Goal: Task Accomplishment & Management: Manage account settings

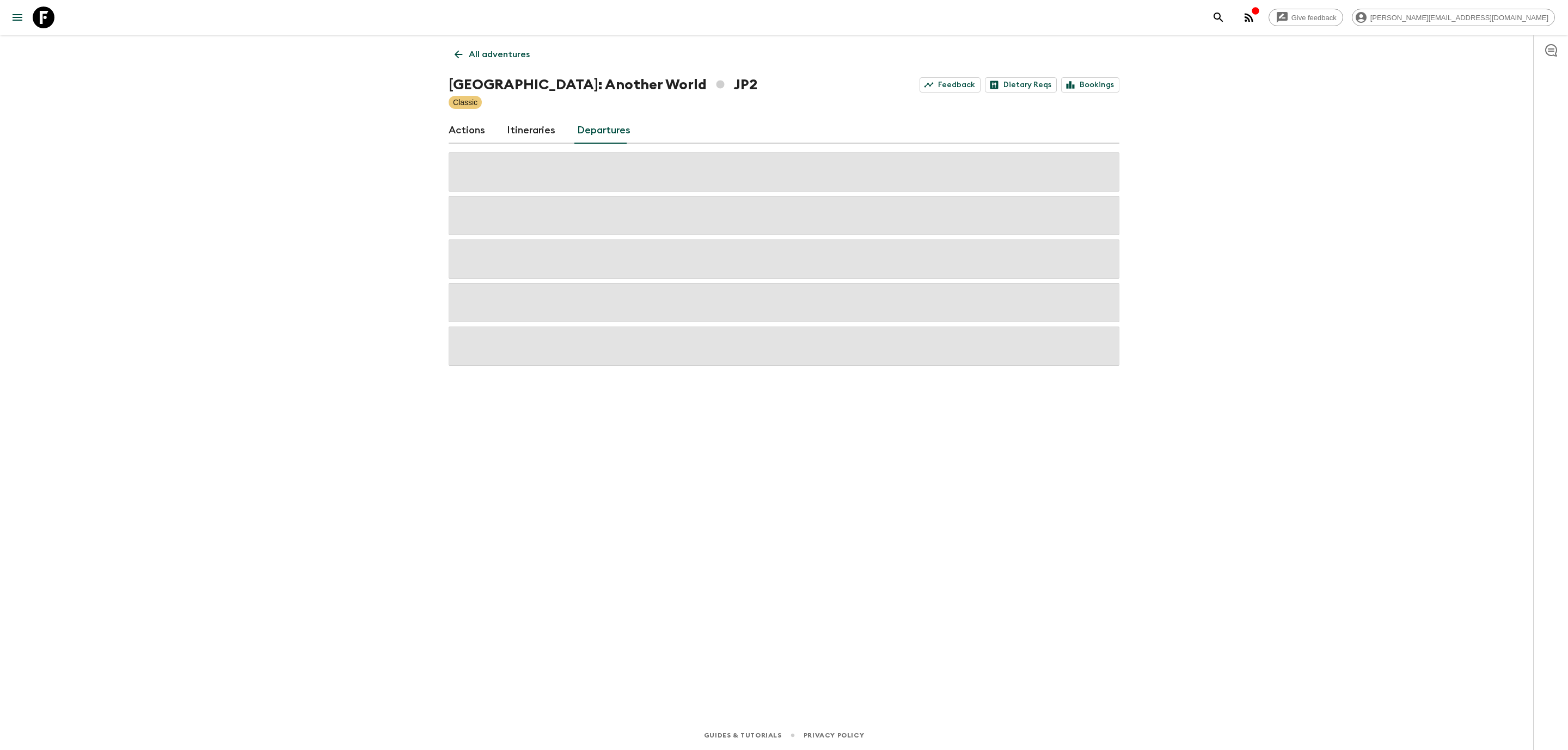
click at [589, 121] on link "Departures" at bounding box center [604, 130] width 54 height 26
click at [462, 61] on link "All adventures" at bounding box center [492, 54] width 87 height 22
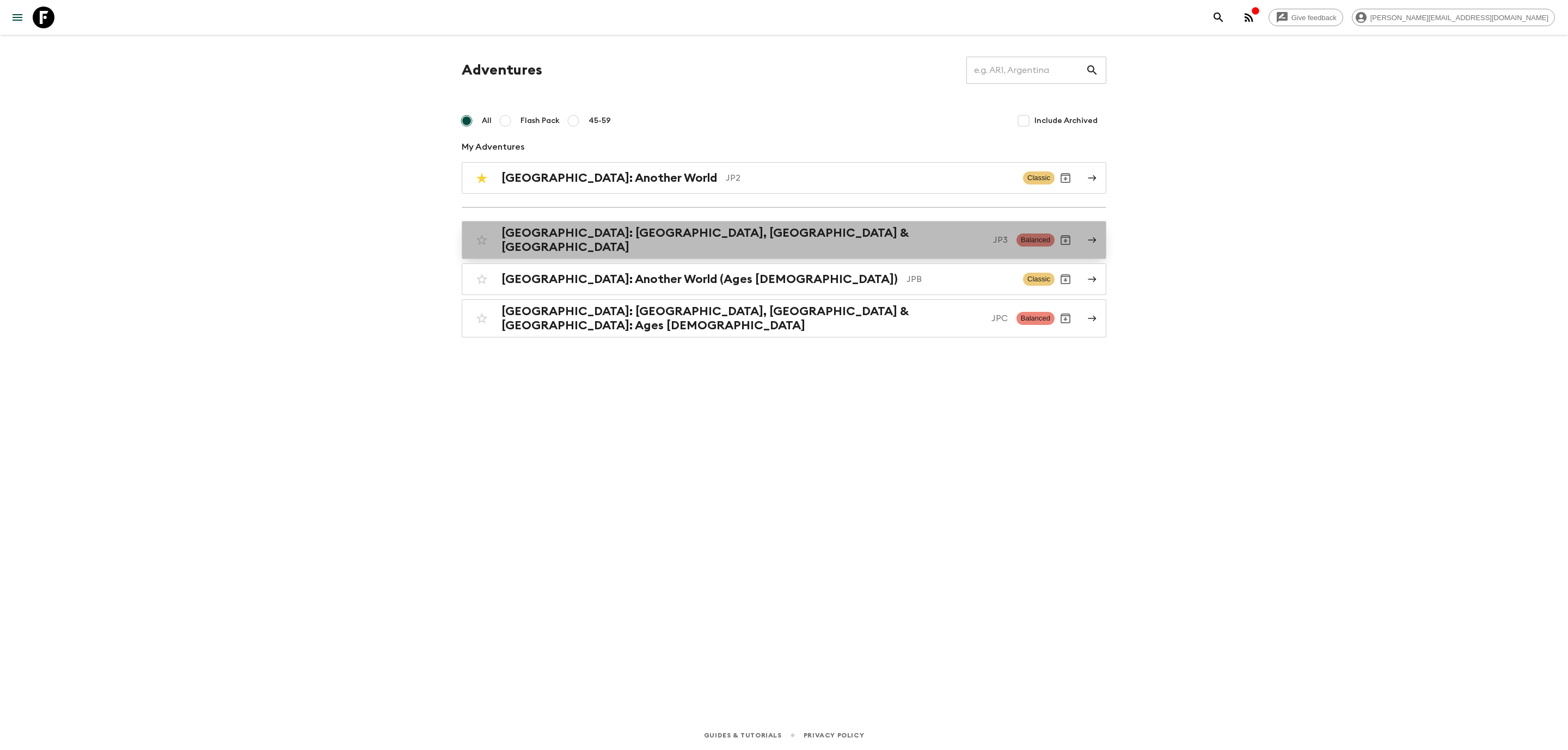
click at [677, 235] on h2 "[GEOGRAPHIC_DATA]: [GEOGRAPHIC_DATA], [GEOGRAPHIC_DATA] & [GEOGRAPHIC_DATA]" at bounding box center [743, 240] width 483 height 28
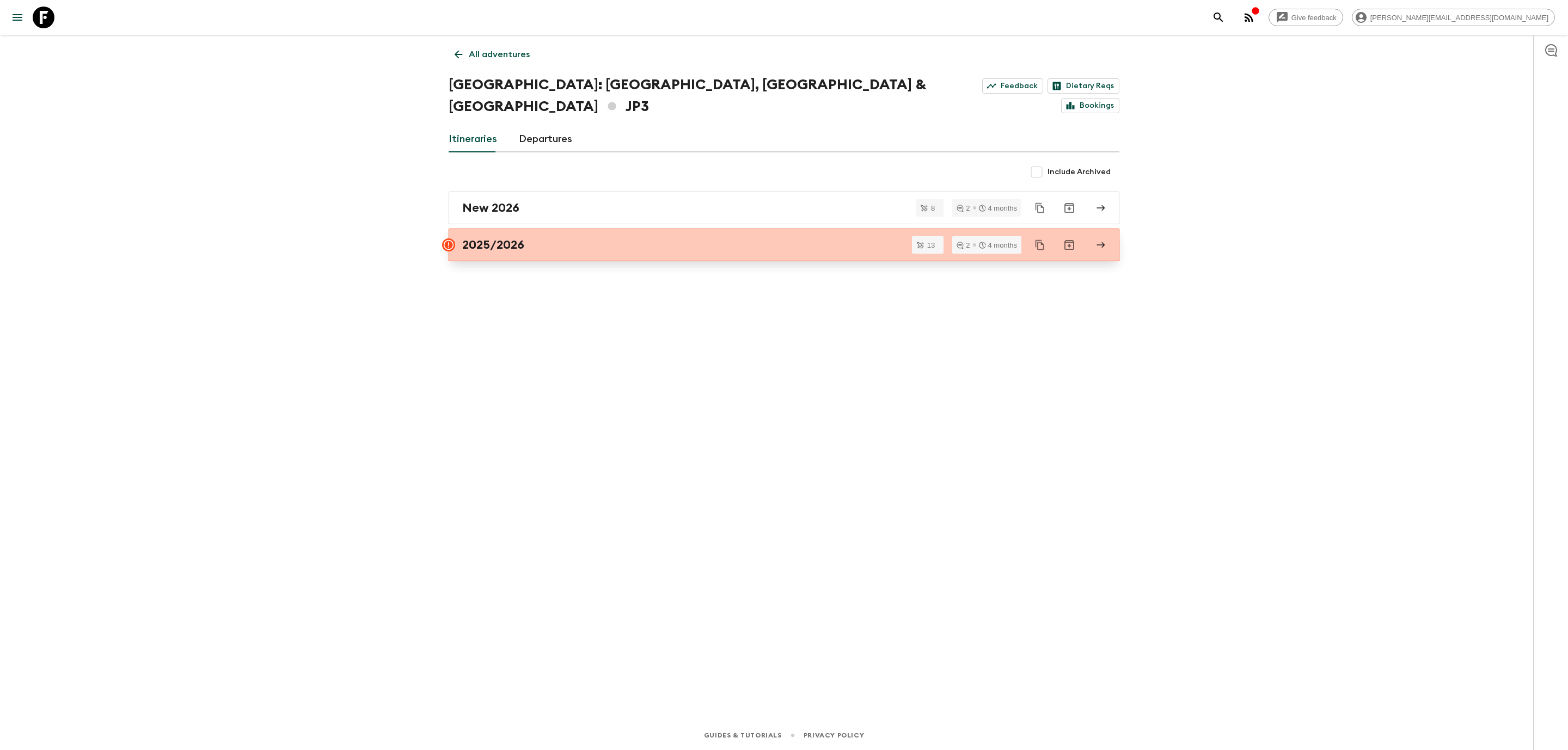
click at [852, 240] on link "2025/2026" at bounding box center [784, 244] width 671 height 33
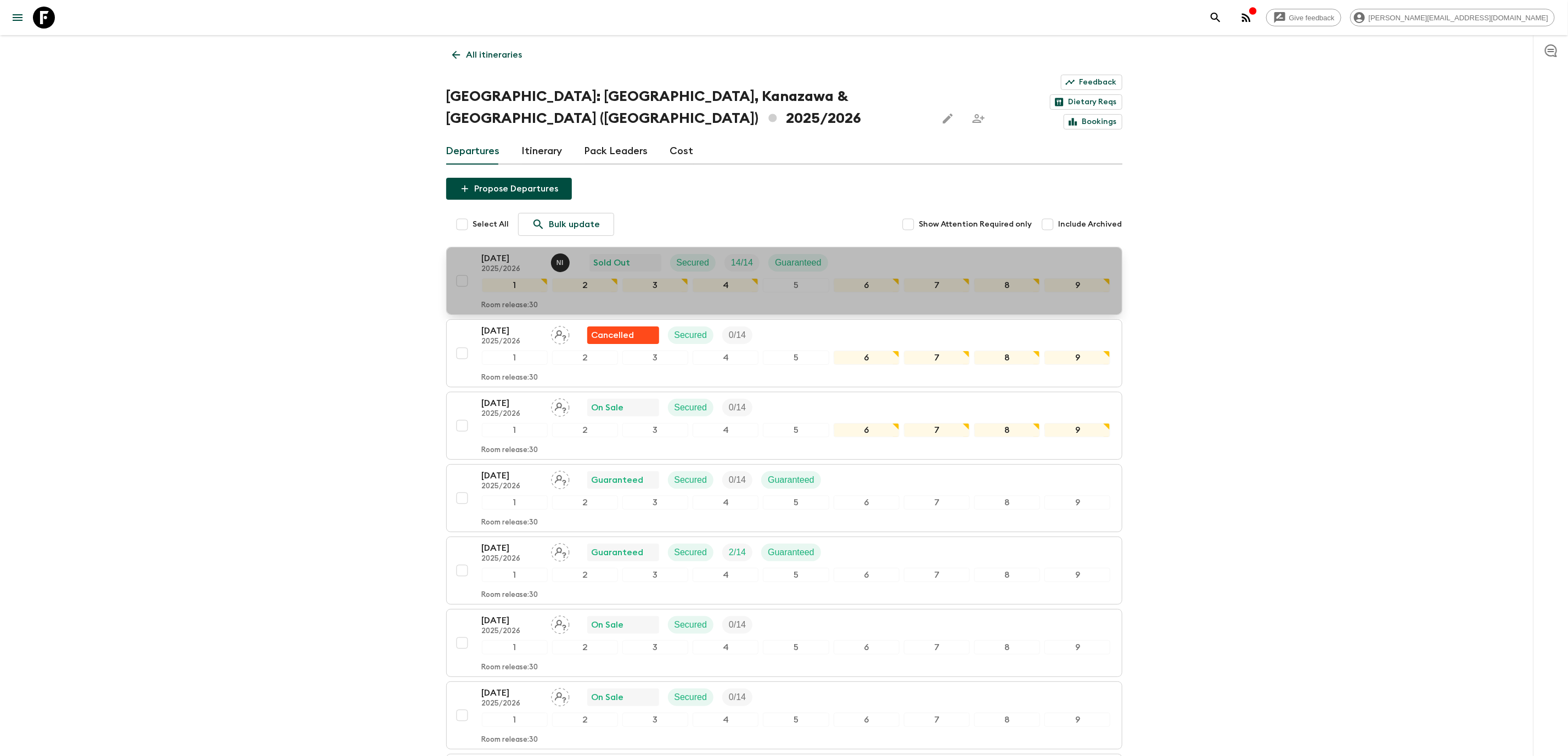
click at [629, 256] on p "Sold Out" at bounding box center [612, 263] width 37 height 13
click at [631, 256] on div "Sold Out" at bounding box center [626, 263] width 63 height 13
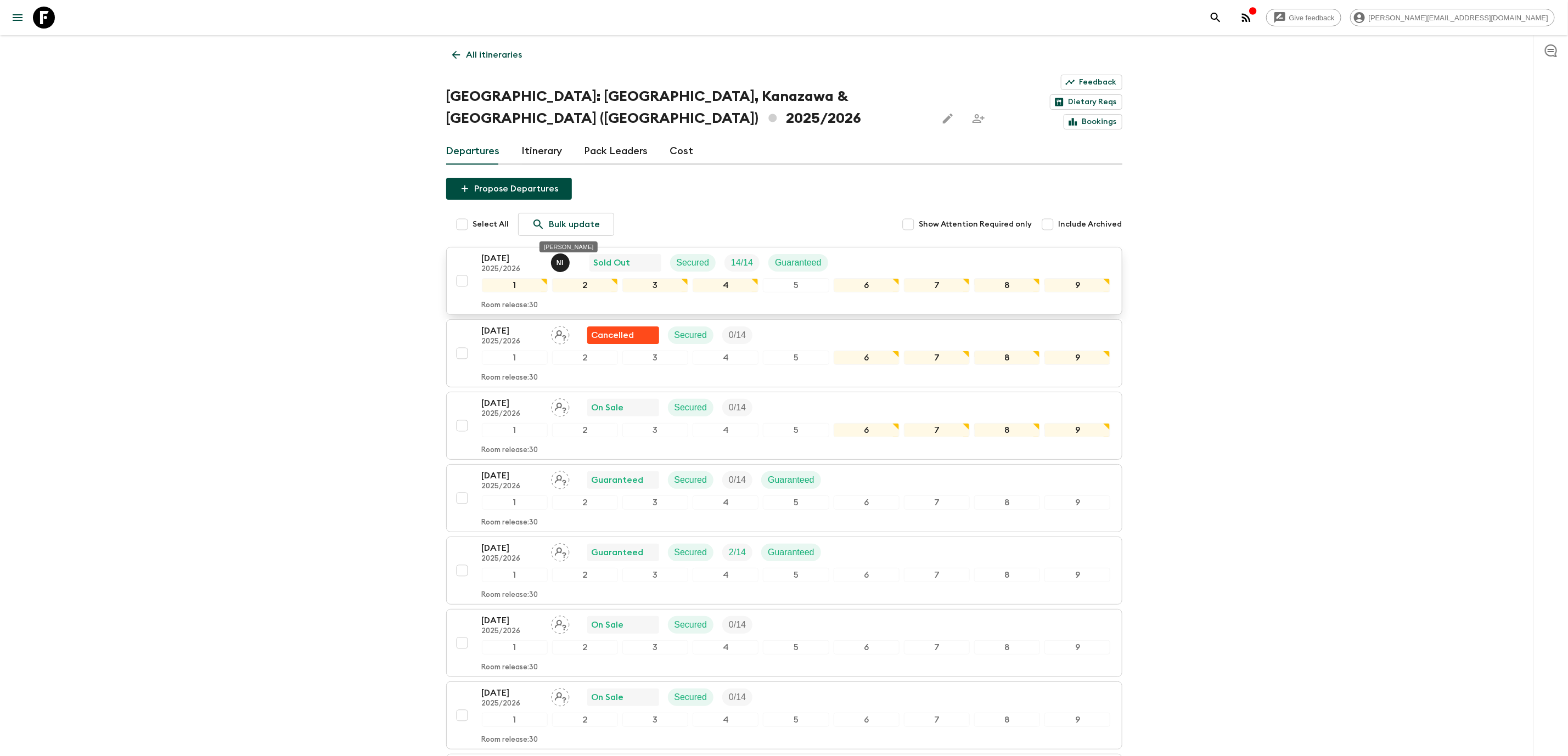
click at [560, 258] on p "N I" at bounding box center [559, 263] width 7 height 9
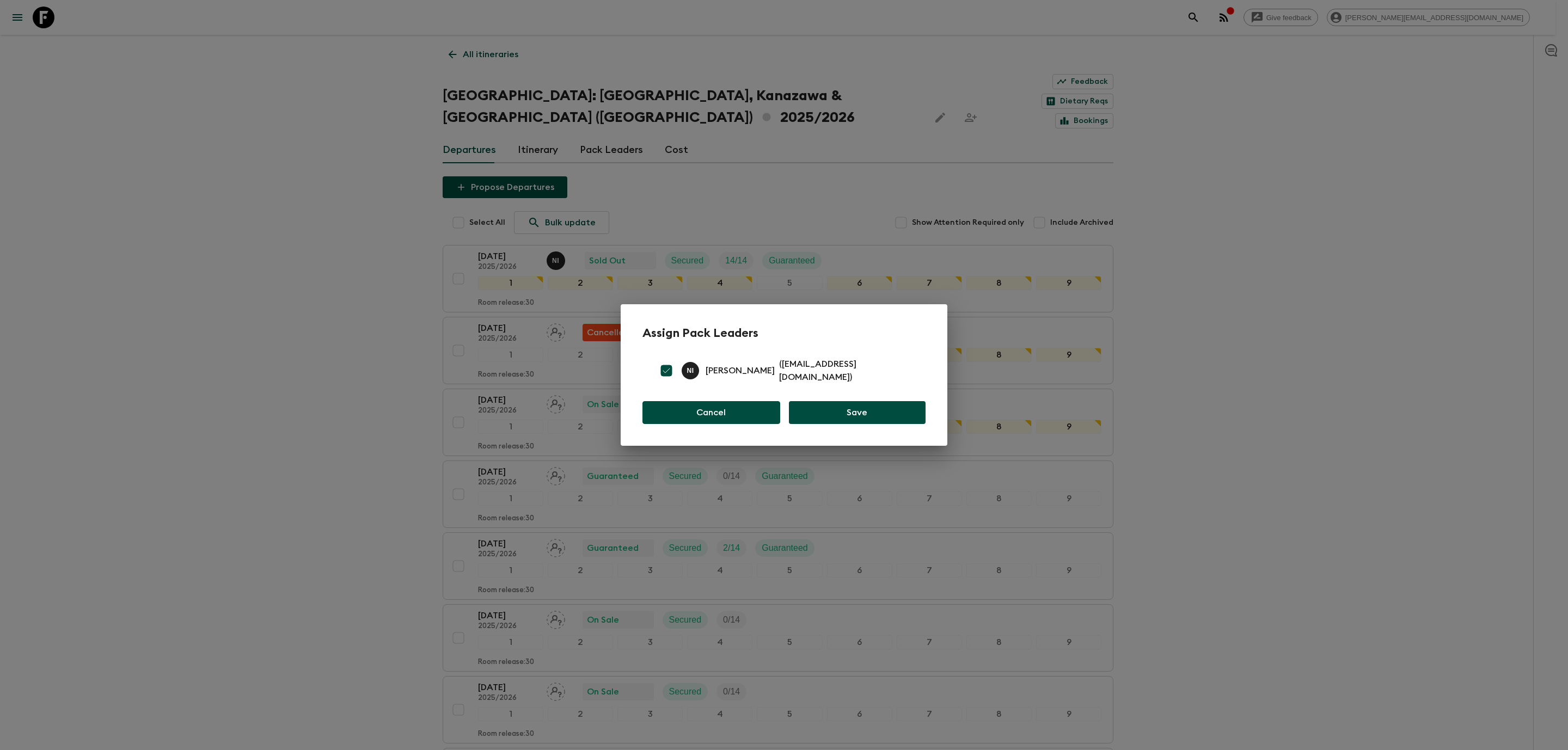
click at [720, 407] on button "Cancel" at bounding box center [711, 413] width 138 height 23
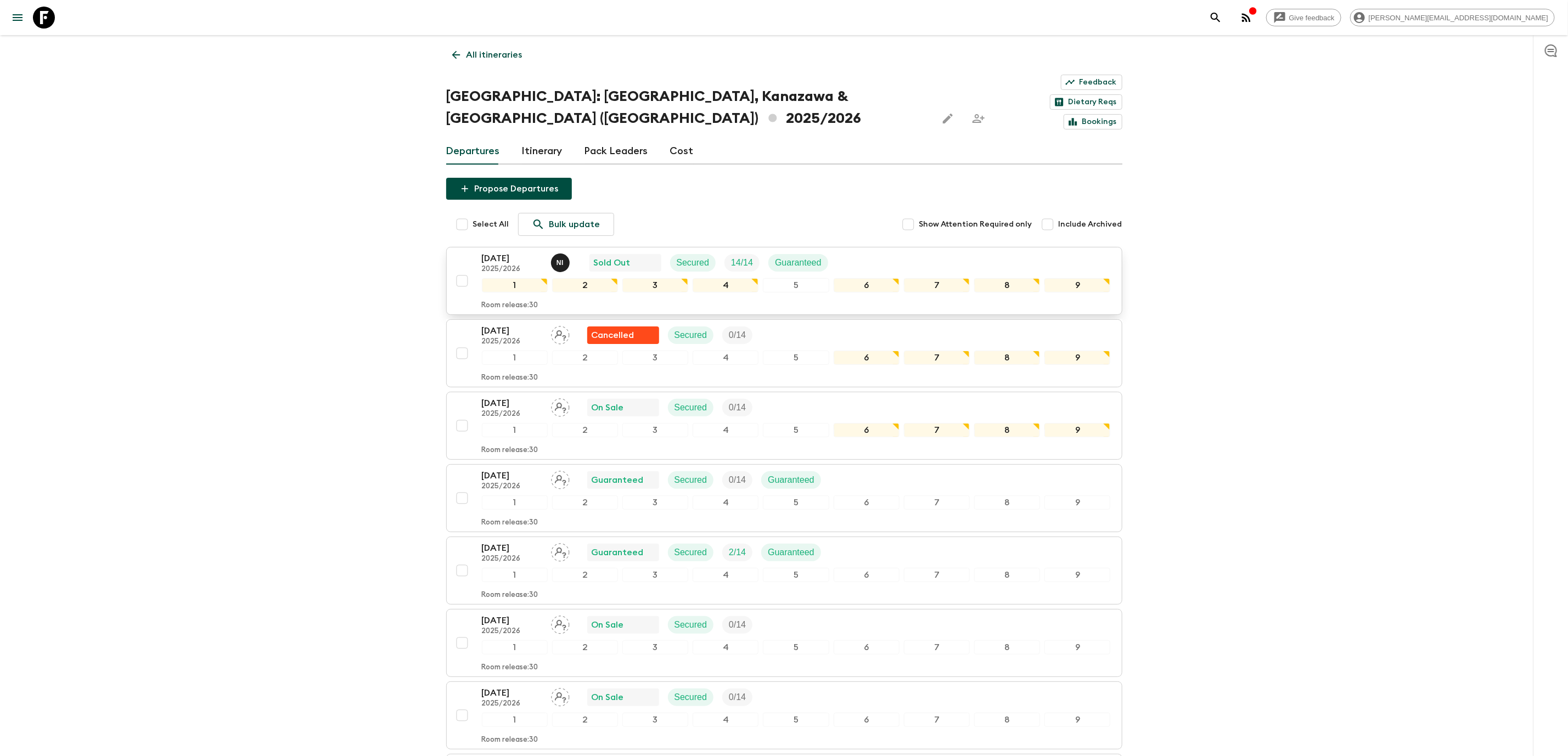
click at [953, 252] on div "[DATE] 2025/2026 N I Sold Out Secured 14 / 14 Guaranteed" at bounding box center [796, 263] width 629 height 22
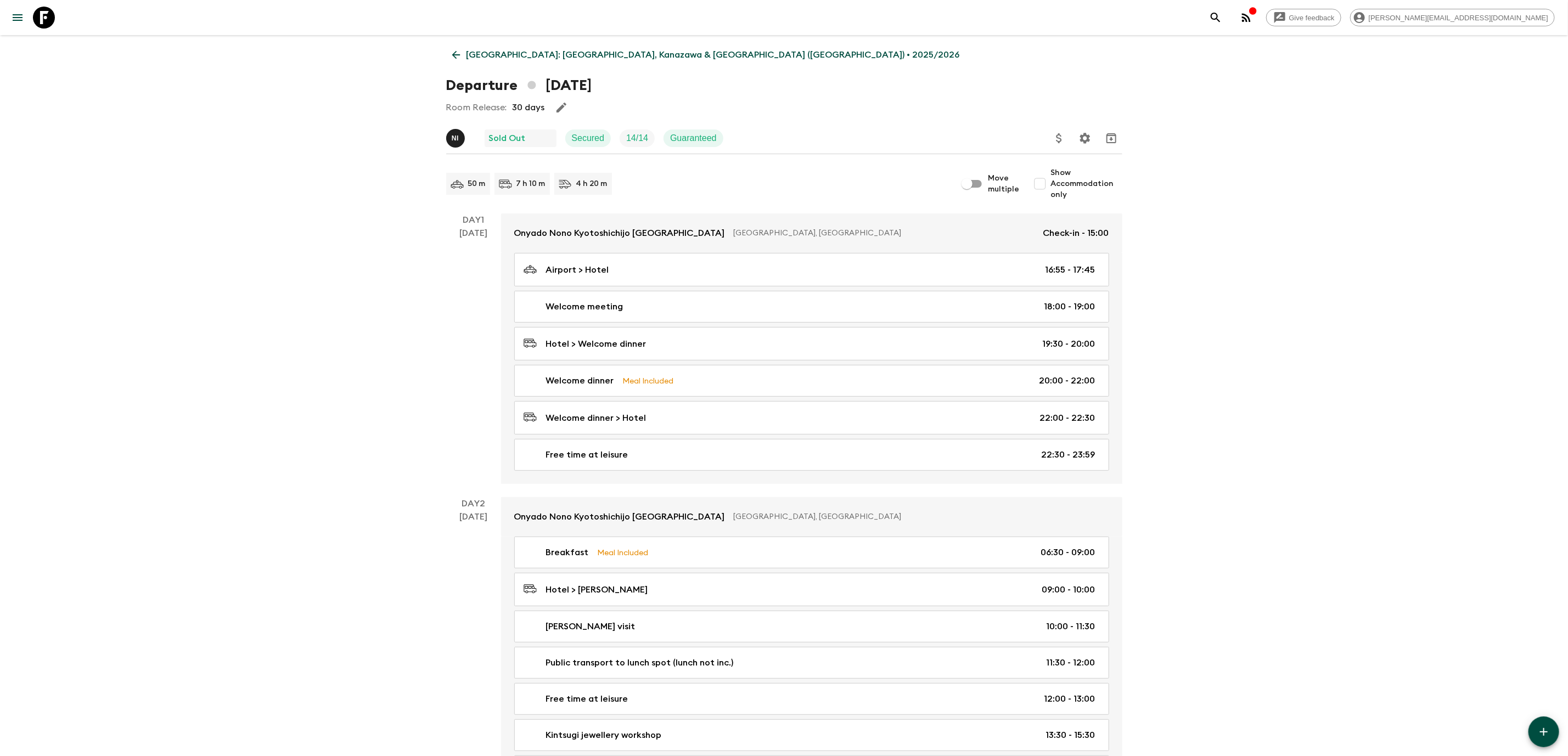
click at [524, 143] on div "Sold Out" at bounding box center [520, 138] width 63 height 13
drag, startPoint x: 555, startPoint y: 134, endPoint x: 517, endPoint y: 178, distance: 58.1
click at [491, 148] on div "N I Sold Out Secured 14 / 14 Guaranteed" at bounding box center [589, 138] width 286 height 22
drag, startPoint x: 504, startPoint y: 191, endPoint x: 631, endPoint y: 183, distance: 127.3
click at [631, 183] on div "50 m 7 h 10 m 4 h 20 m" at bounding box center [701, 184] width 510 height 22
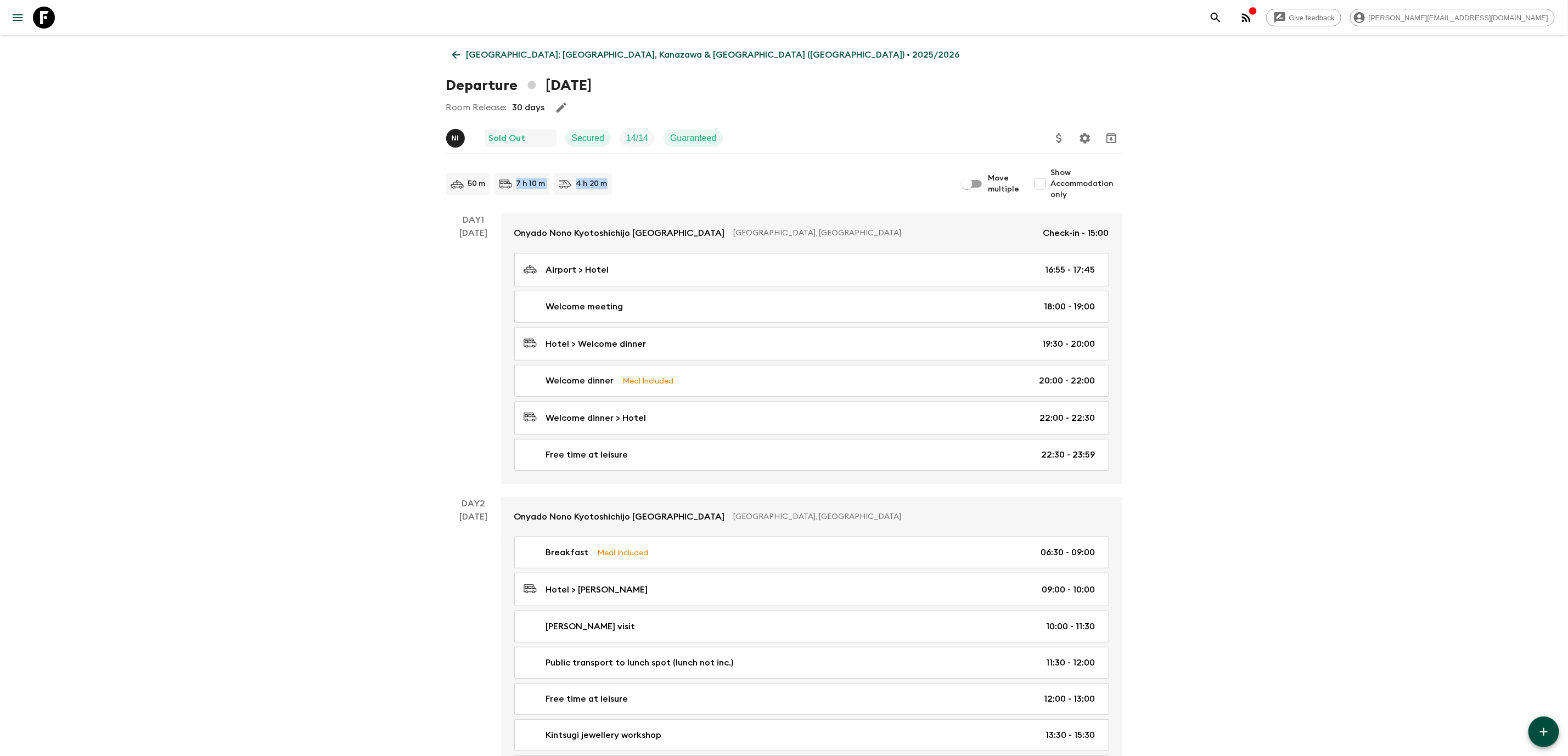
click at [707, 193] on div "50 m 7 h 10 m 4 h 20 m" at bounding box center [701, 184] width 510 height 22
click at [450, 58] on icon at bounding box center [456, 55] width 12 height 12
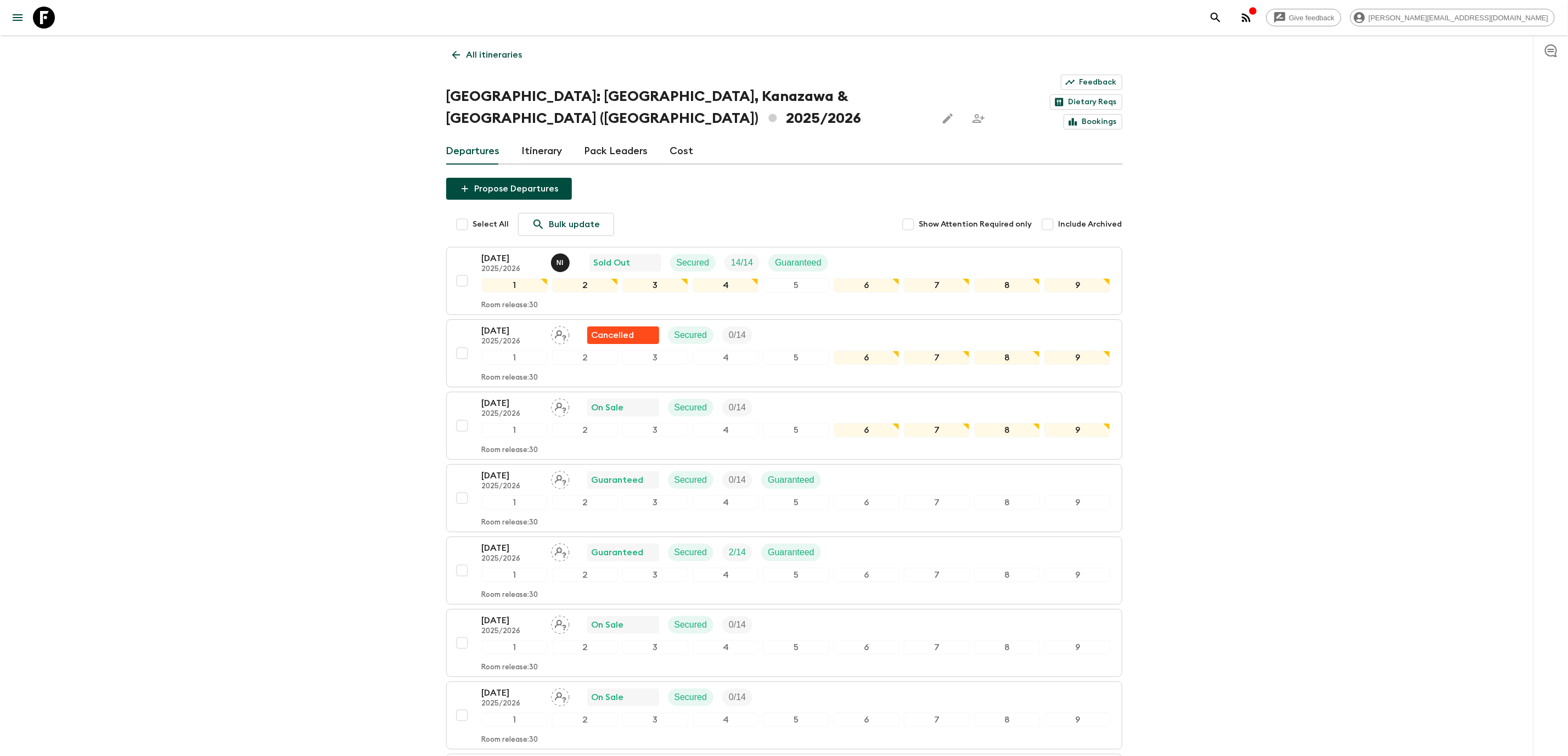
click at [694, 138] on div "Departures Itinerary Pack Leaders Cost" at bounding box center [784, 151] width 676 height 26
click at [522, 265] on p "2025/2026" at bounding box center [512, 269] width 60 height 9
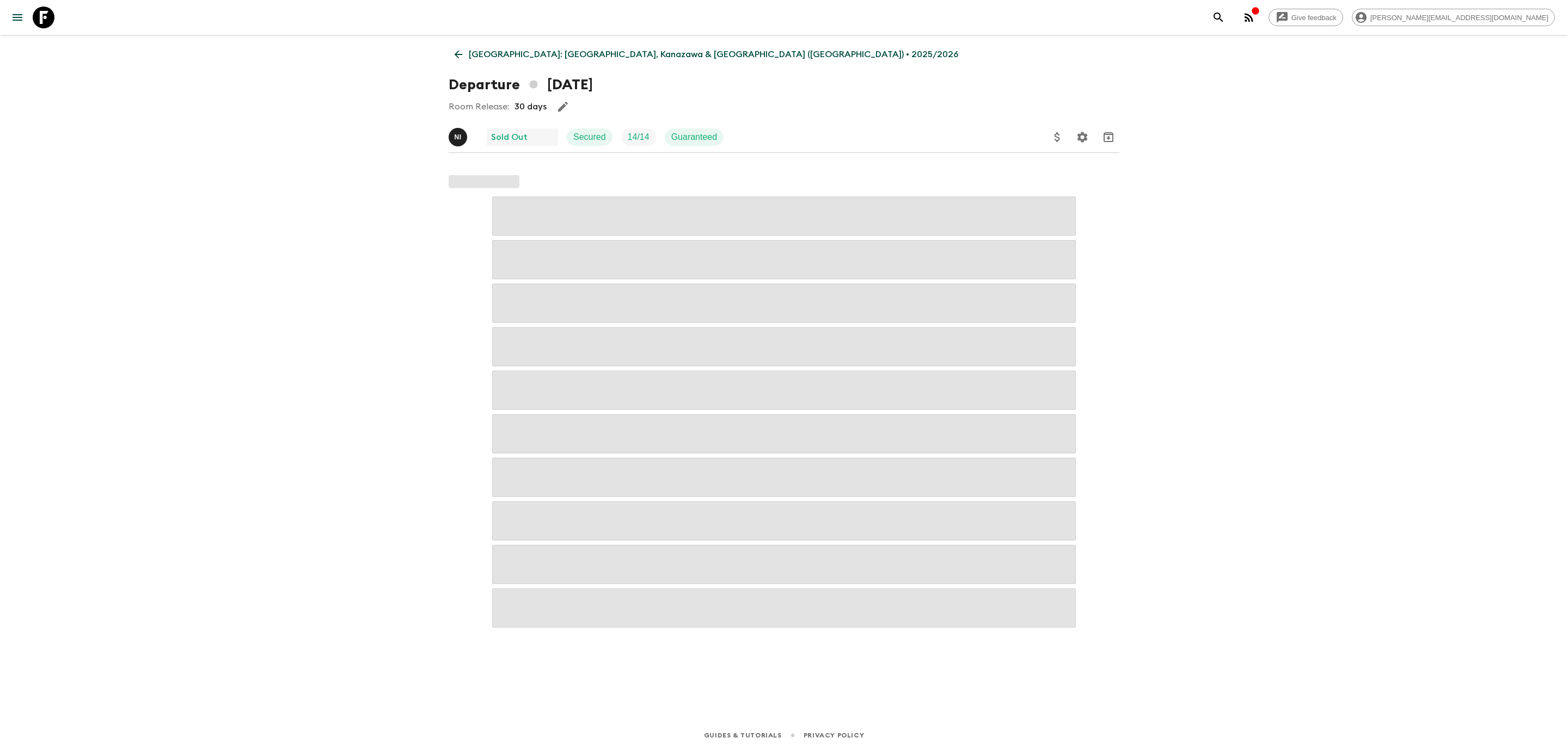
click at [1051, 139] on icon "Update Price, Early Bird Discount and Costs" at bounding box center [1057, 137] width 13 height 13
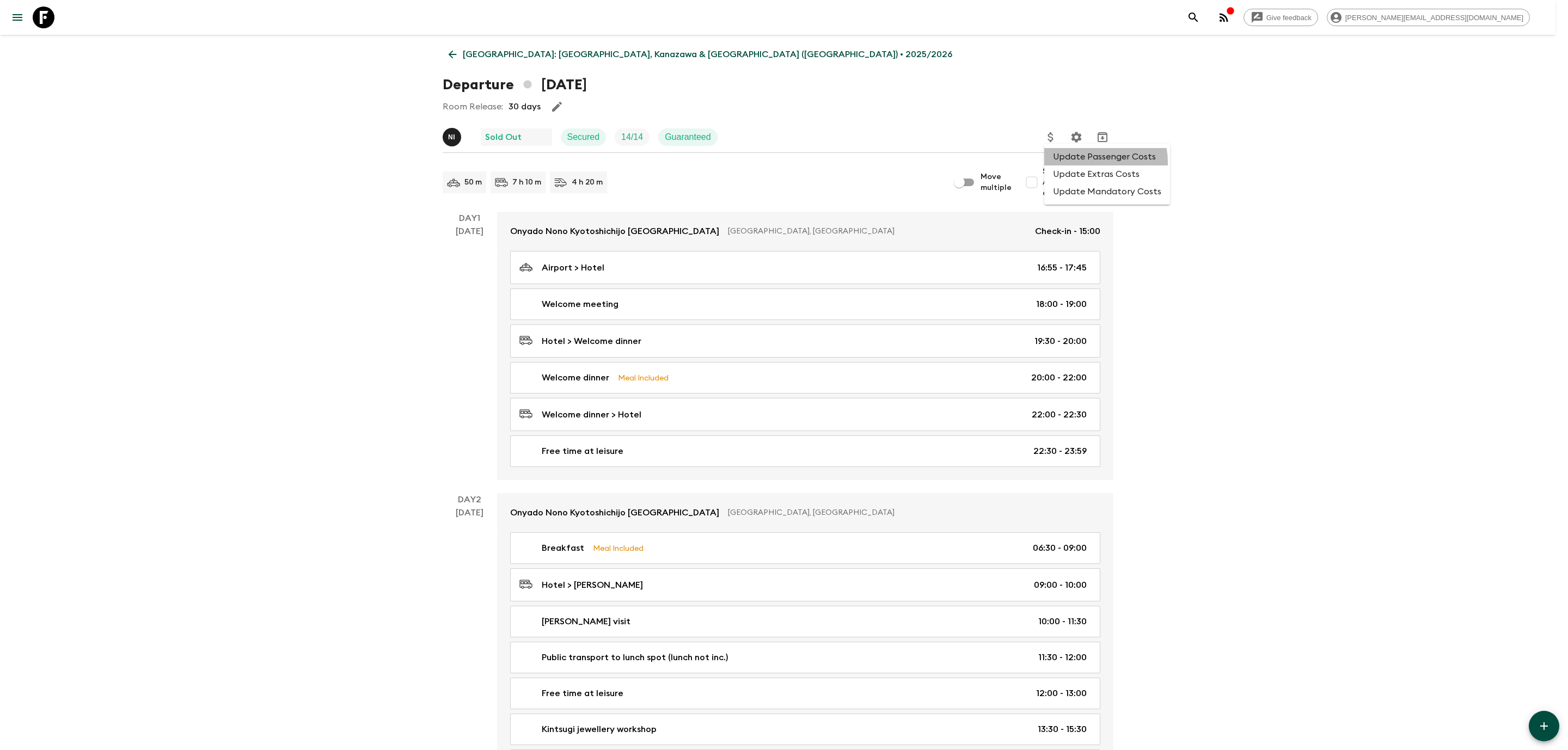
click at [1090, 162] on li "Update Passenger Costs" at bounding box center [1107, 156] width 126 height 17
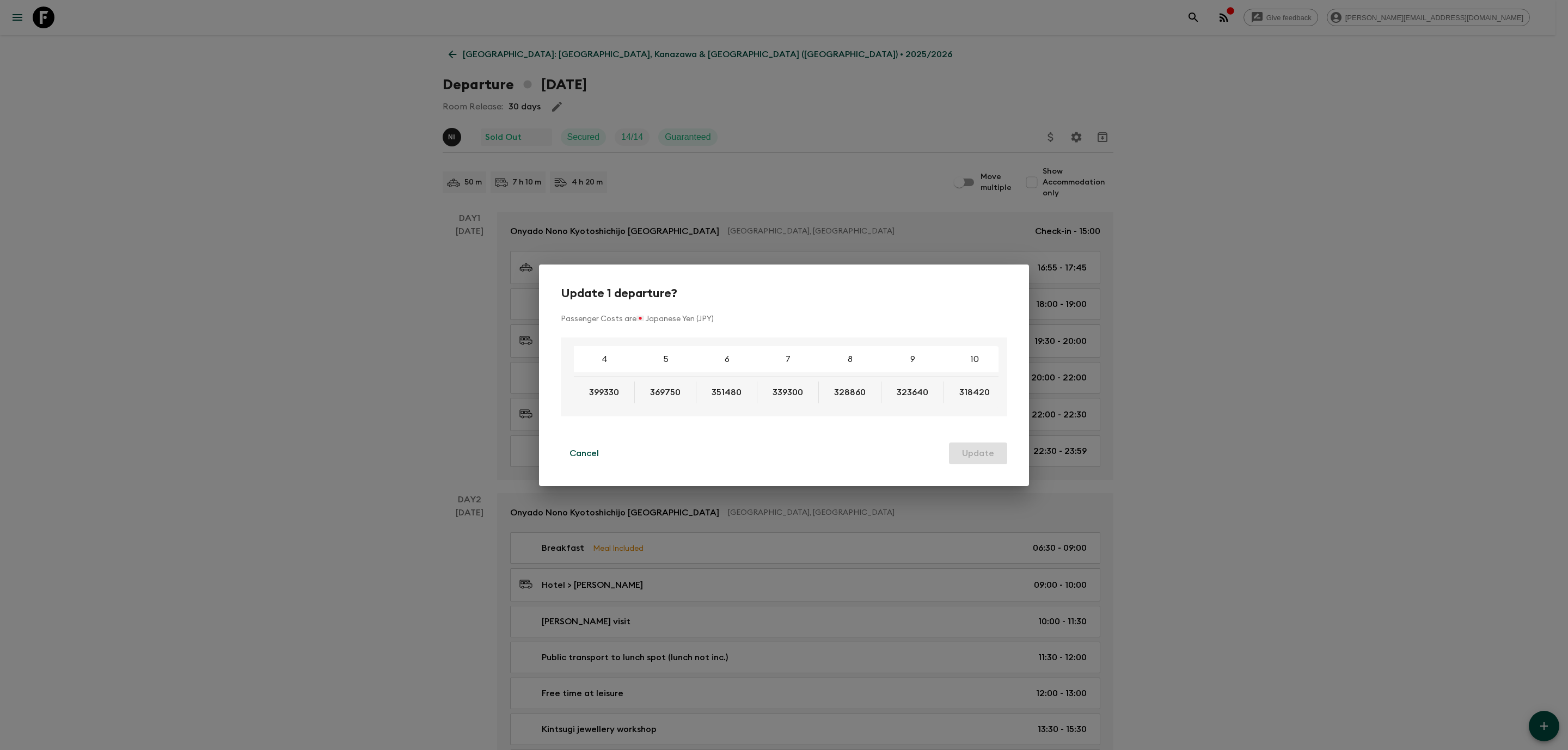
click at [760, 408] on div "4 5 6 7 8 9 10 11 12 13 14 15 16 17 18 399330 369750 351480 339300 328860 32364…" at bounding box center [781, 377] width 436 height 61
drag, startPoint x: 295, startPoint y: 414, endPoint x: 311, endPoint y: 423, distance: 18.4
click at [295, 415] on div "Update 1 departure? Passenger Costs are 🇯🇵 Japanese Yen (JPY) 4 5 6 7 8 9 10 11…" at bounding box center [784, 375] width 1568 height 750
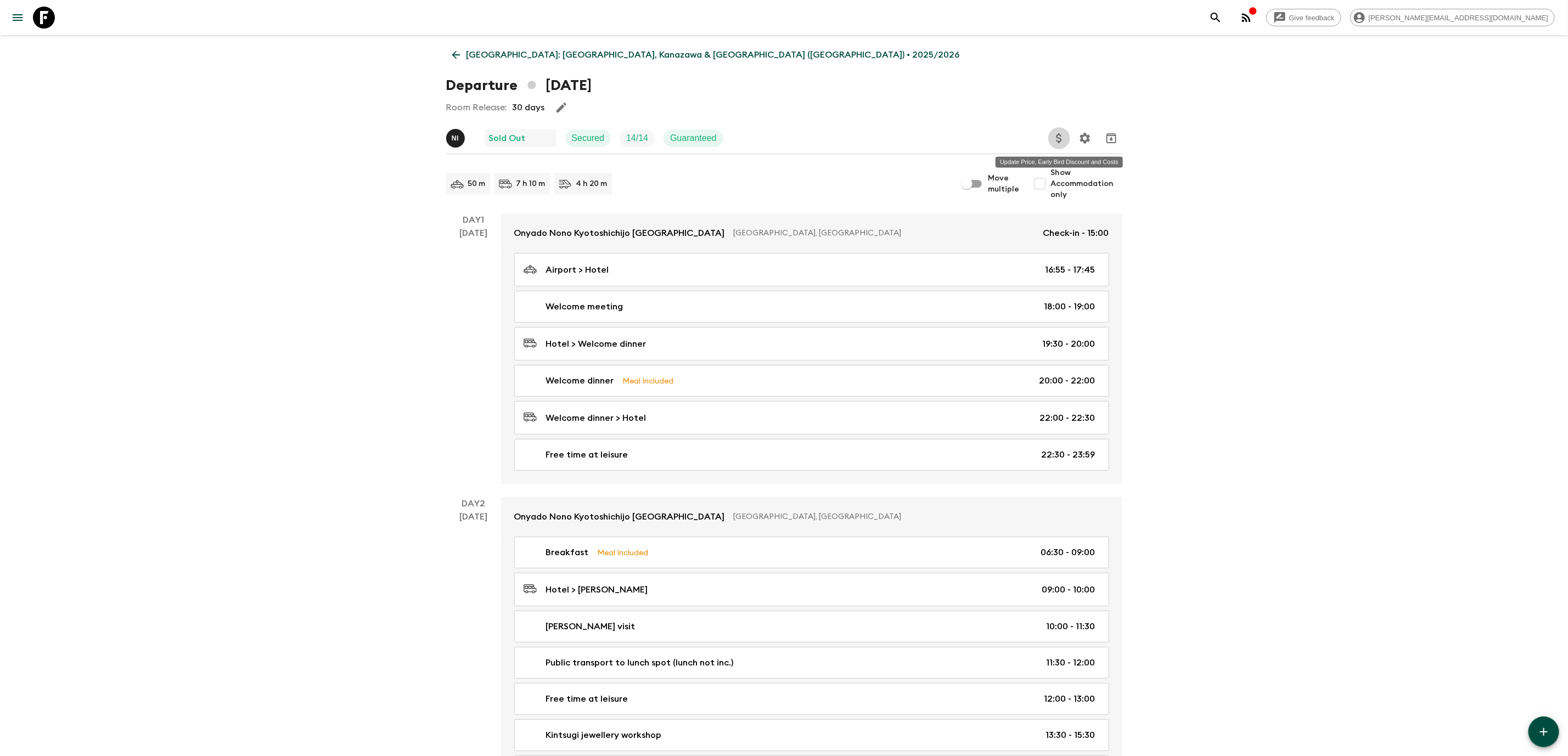
click at [1058, 140] on icon "Update Price, Early Bird Discount and Costs" at bounding box center [1059, 138] width 13 height 13
click at [1133, 166] on li "Update Passenger Costs" at bounding box center [1115, 158] width 127 height 17
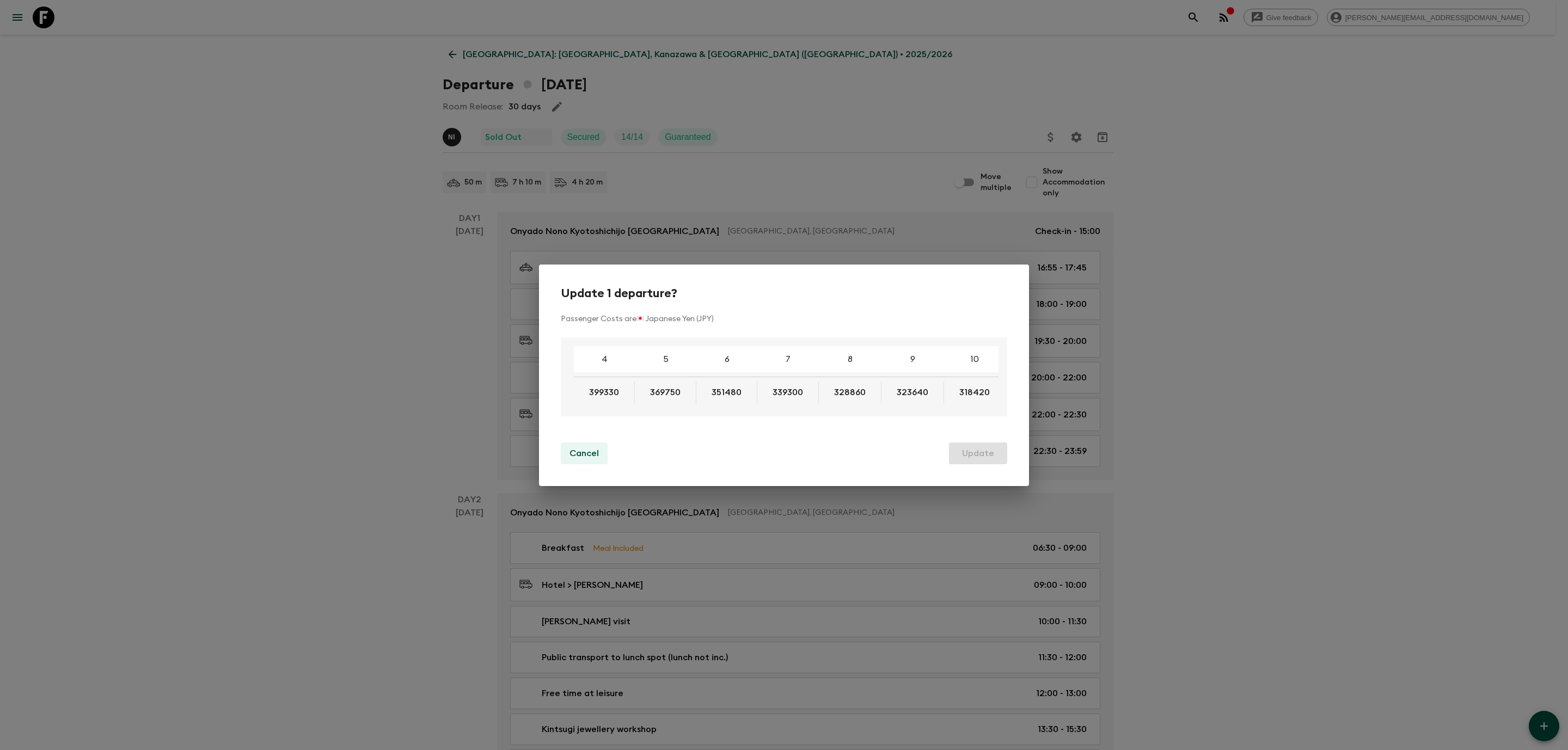
click at [587, 458] on p "Cancel" at bounding box center [584, 453] width 29 height 13
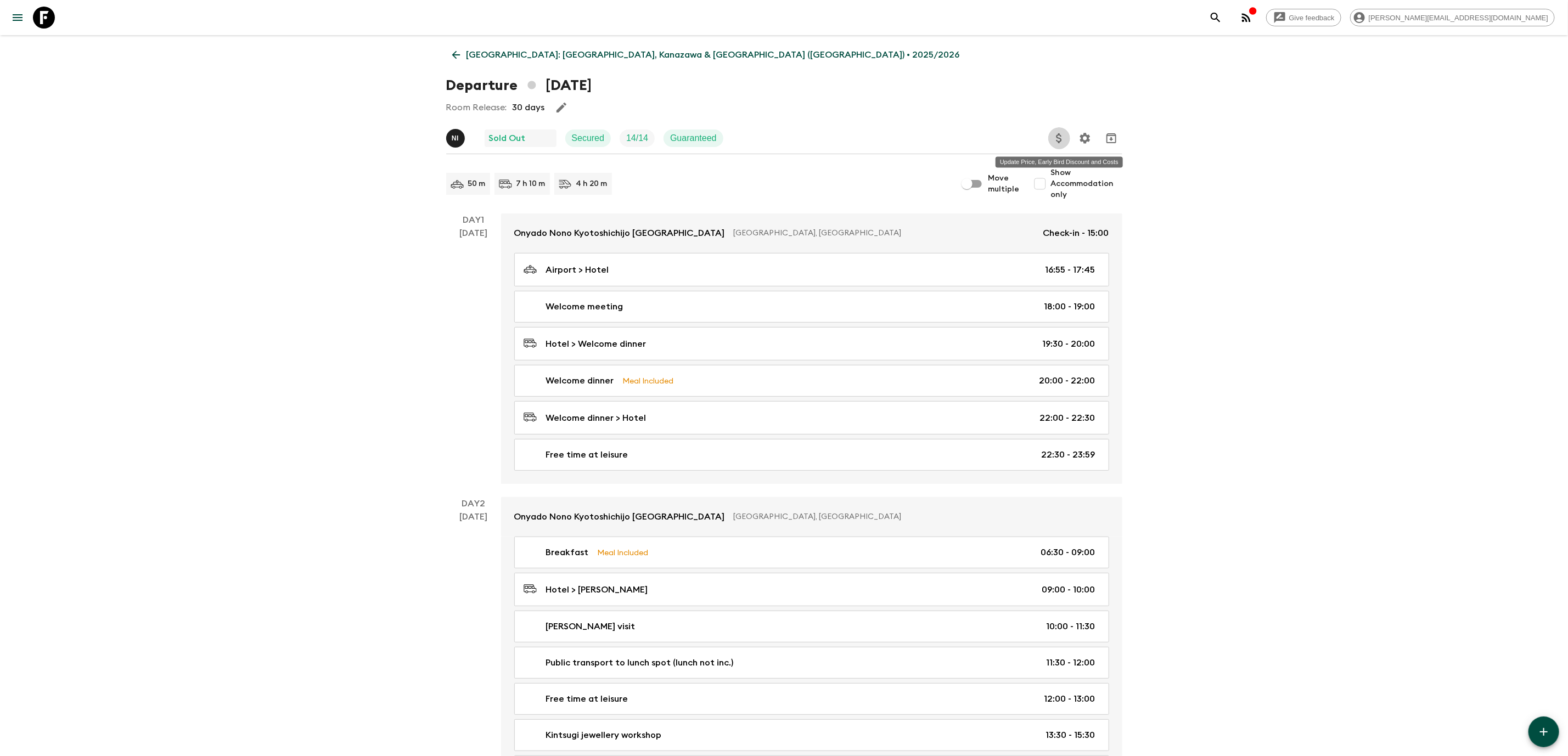
click at [1058, 132] on button "Update Price, Early Bird Discount and Costs" at bounding box center [1059, 138] width 22 height 22
click at [1075, 183] on li "Update Extras Costs" at bounding box center [1111, 179] width 127 height 17
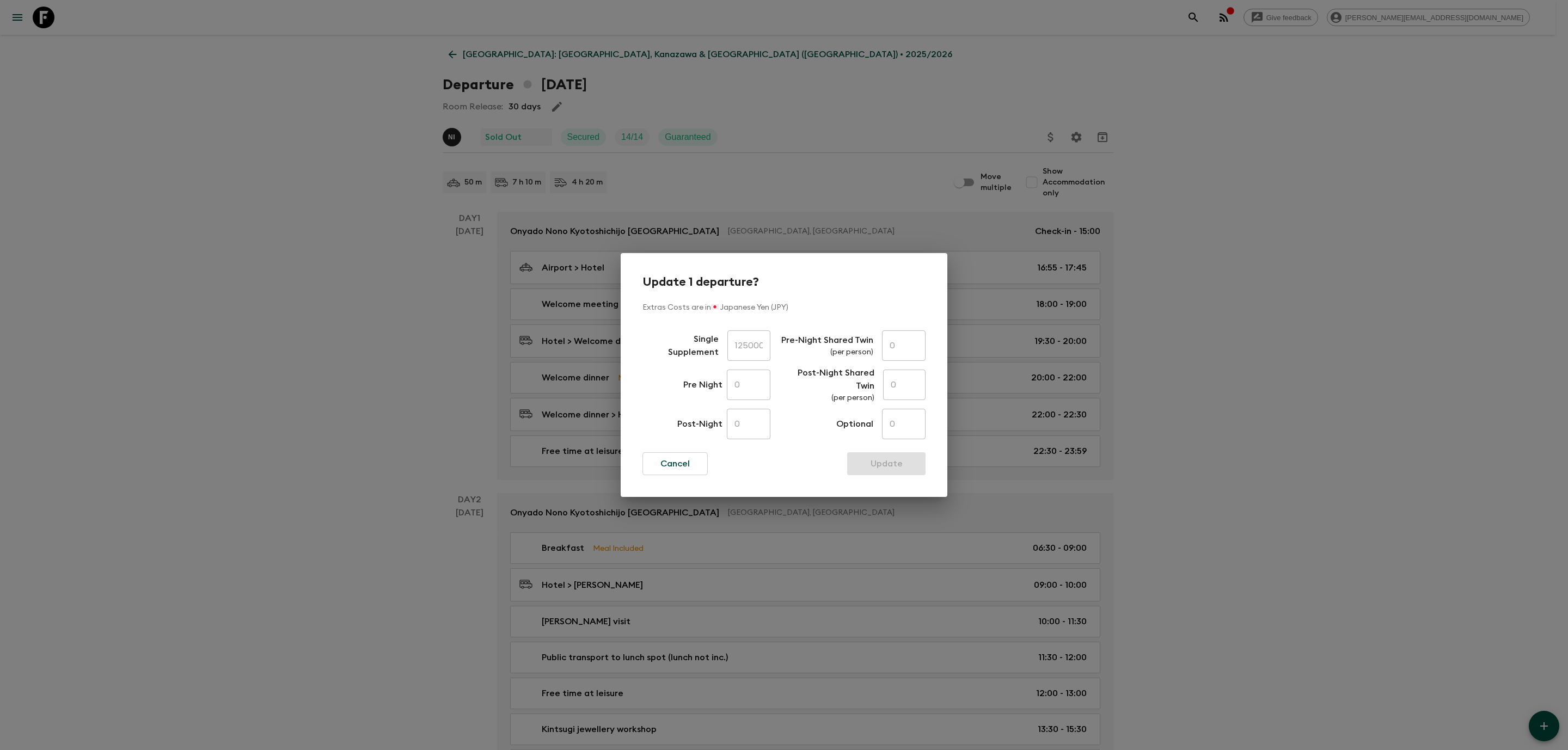
click at [778, 344] on div "Single Supplement 125000 ​ Pre Night 0 ​ Post-Night 0 ​ Pre-Night Shared Twin (…" at bounding box center [784, 385] width 283 height 117
click at [688, 473] on button "Cancel" at bounding box center [675, 464] width 65 height 23
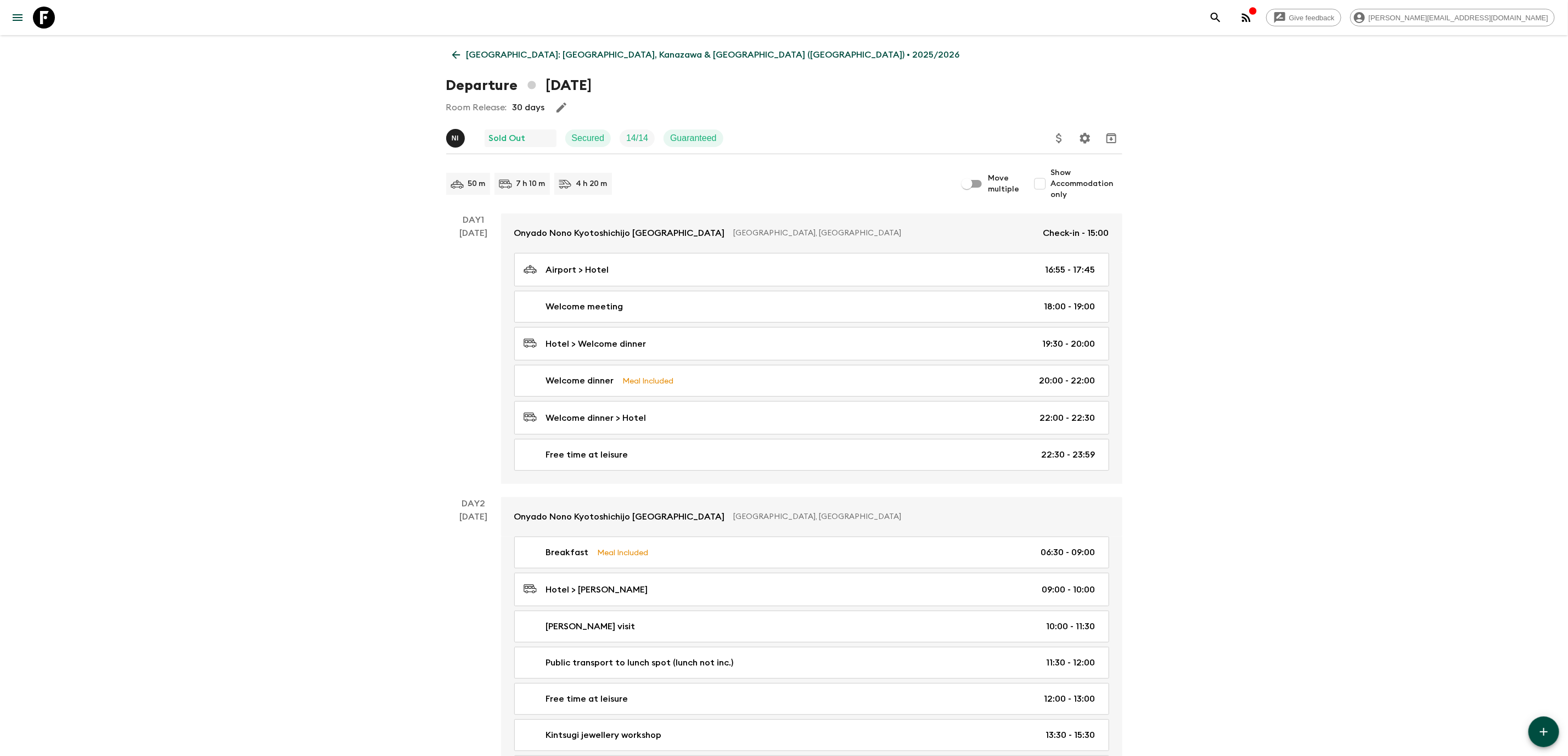
click at [51, 15] on icon at bounding box center [44, 17] width 22 height 22
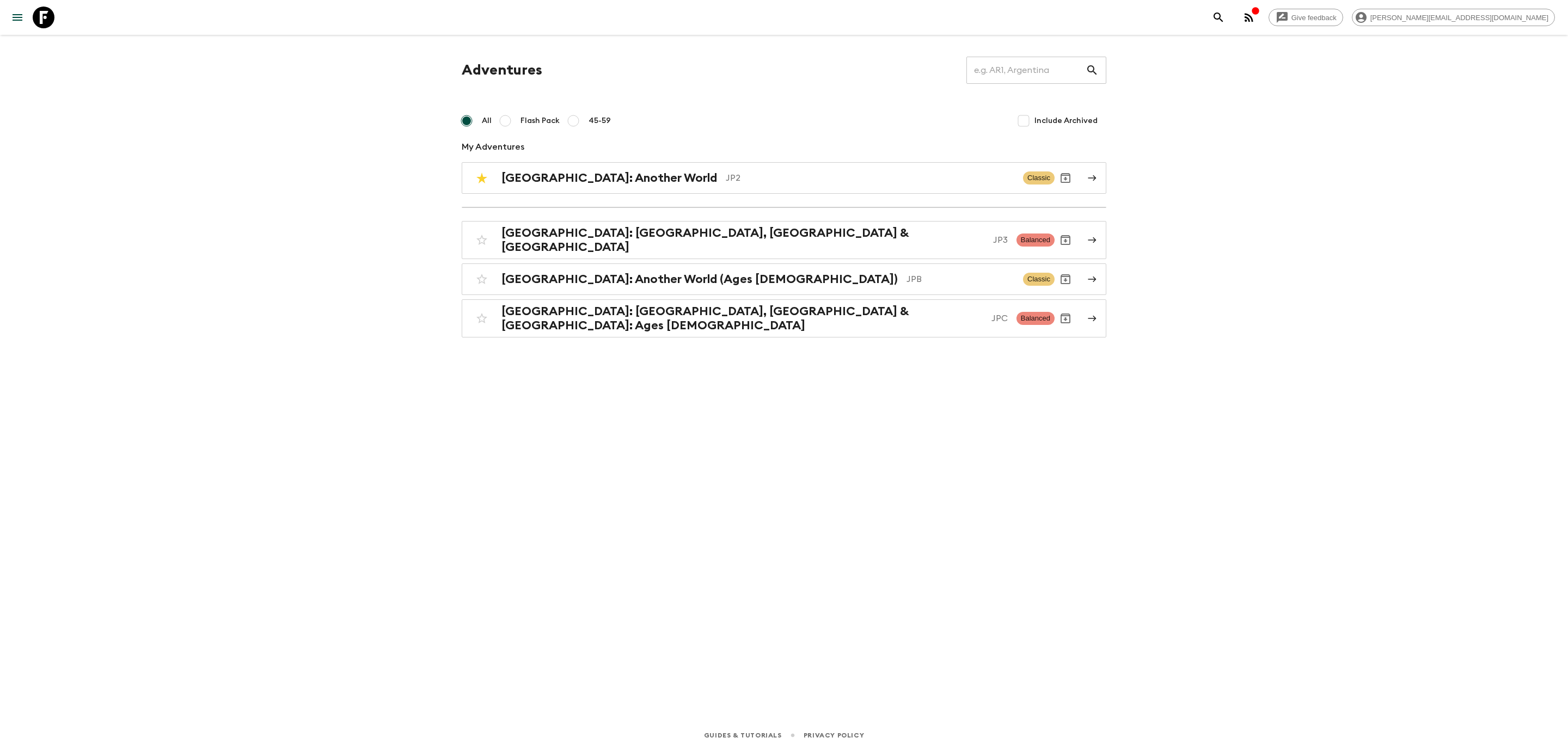
click at [20, 12] on icon "menu" at bounding box center [17, 17] width 13 height 13
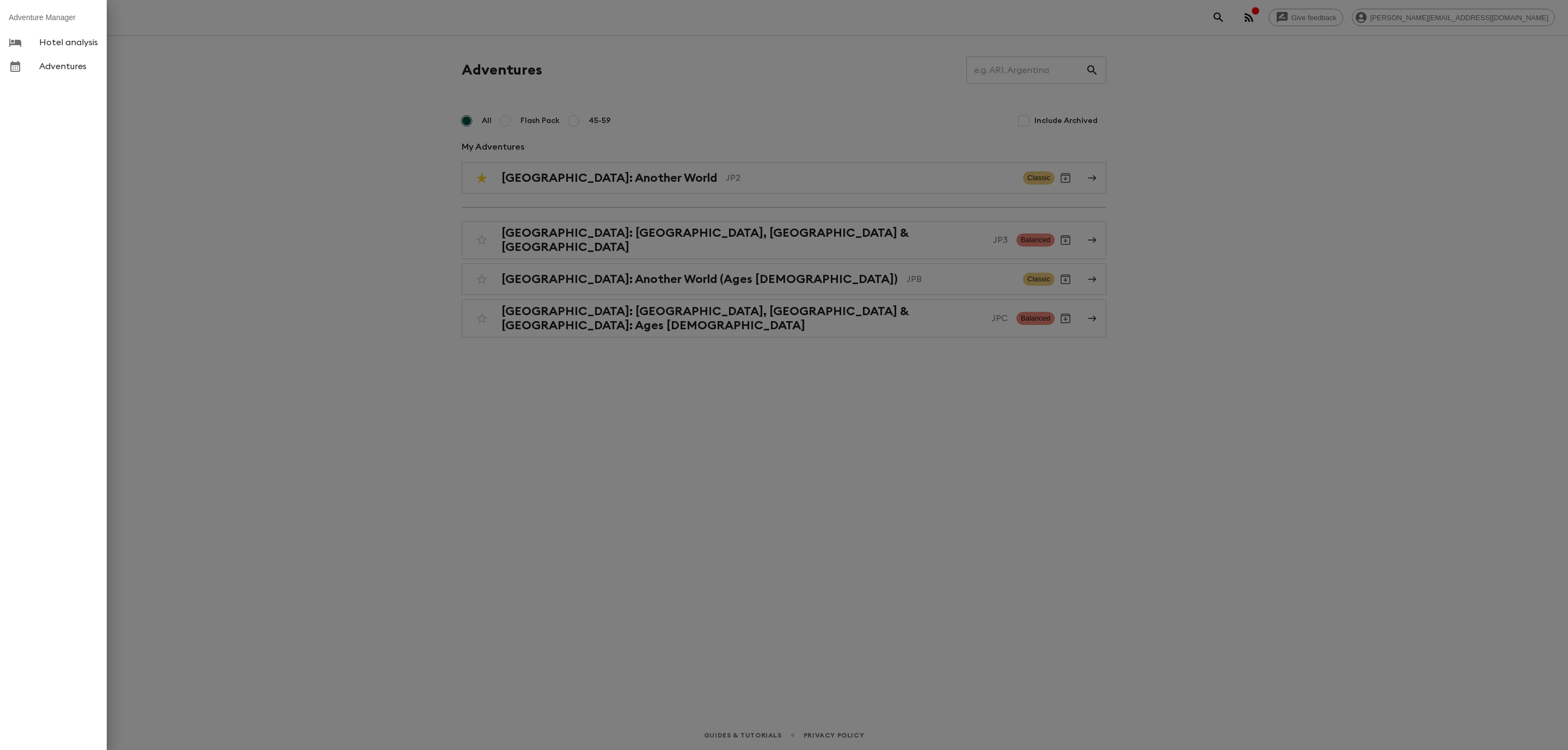
drag, startPoint x: 410, startPoint y: 159, endPoint x: 202, endPoint y: 79, distance: 222.9
click at [409, 159] on div at bounding box center [784, 375] width 1568 height 750
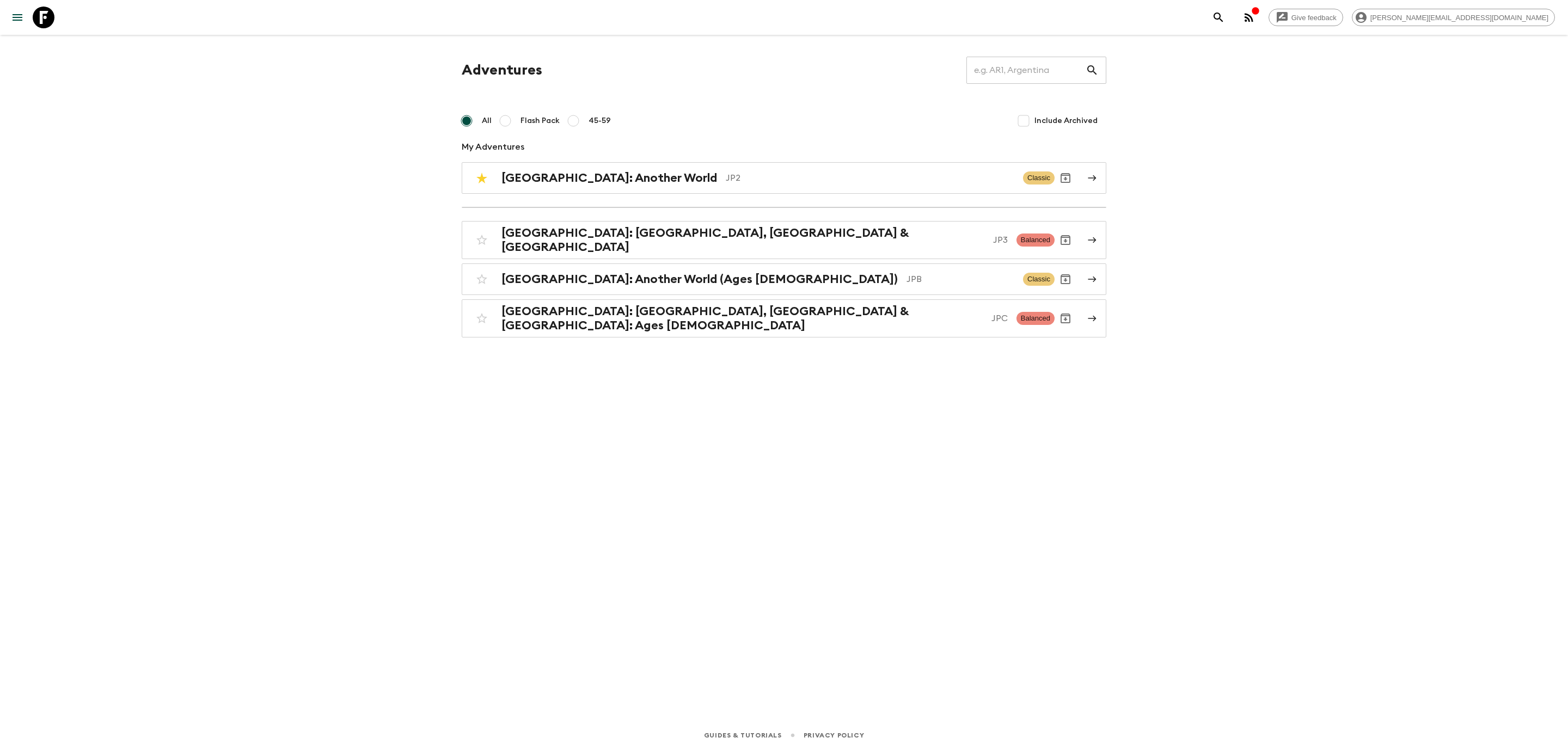
click at [33, 18] on icon at bounding box center [43, 17] width 22 height 22
